Goal: Information Seeking & Learning: Learn about a topic

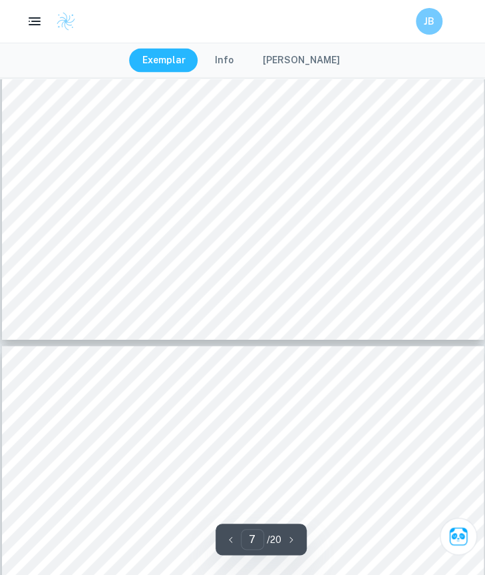
scroll to position [3950, 0]
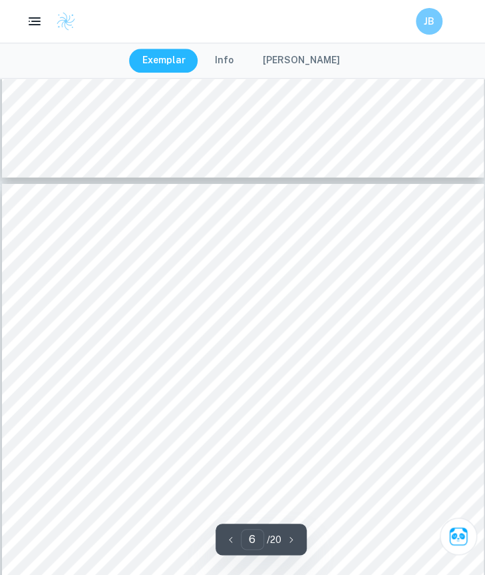
type input "5"
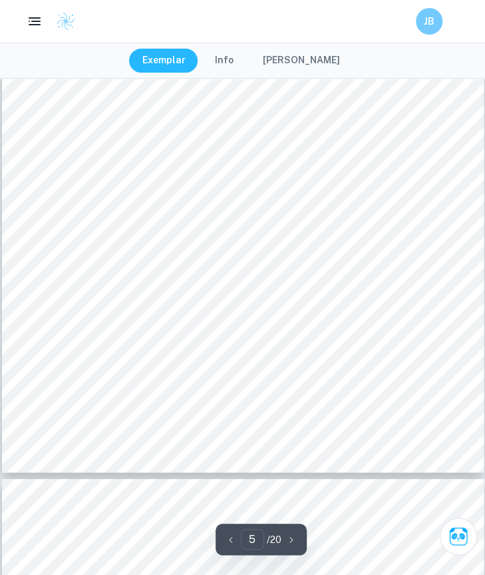
scroll to position [2756, 0]
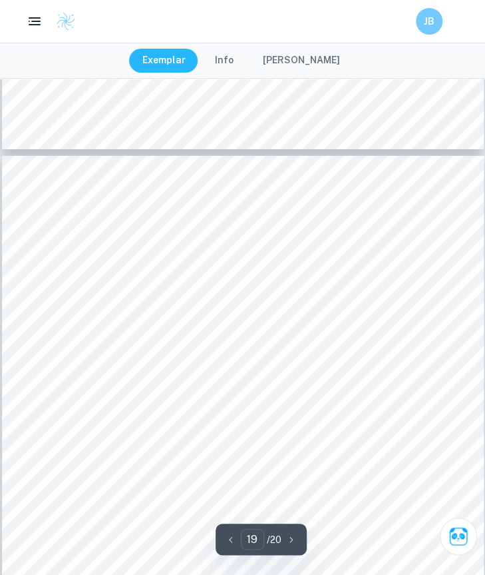
scroll to position [11570, 0]
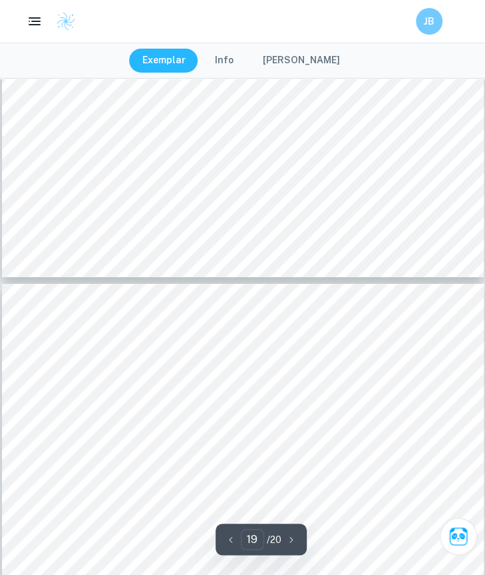
type input "18"
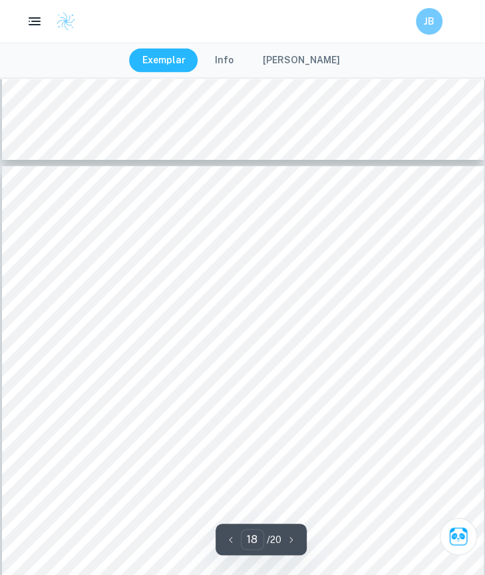
scroll to position [10844, 0]
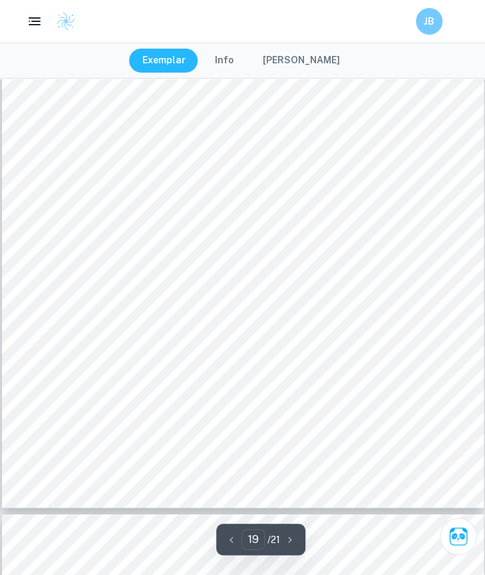
scroll to position [12952, 0]
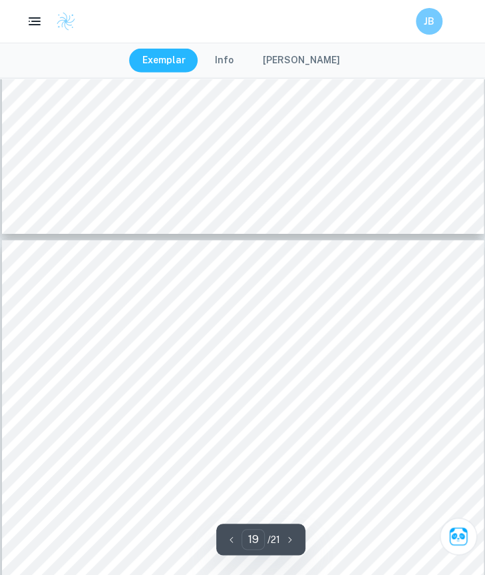
type input "18"
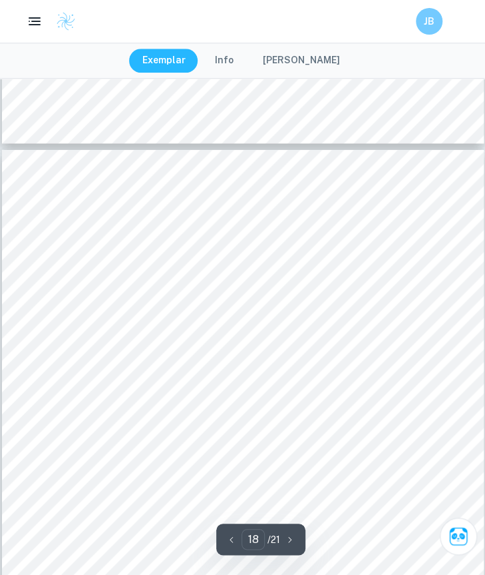
scroll to position [11915, 0]
